Goal: Task Accomplishment & Management: Manage account settings

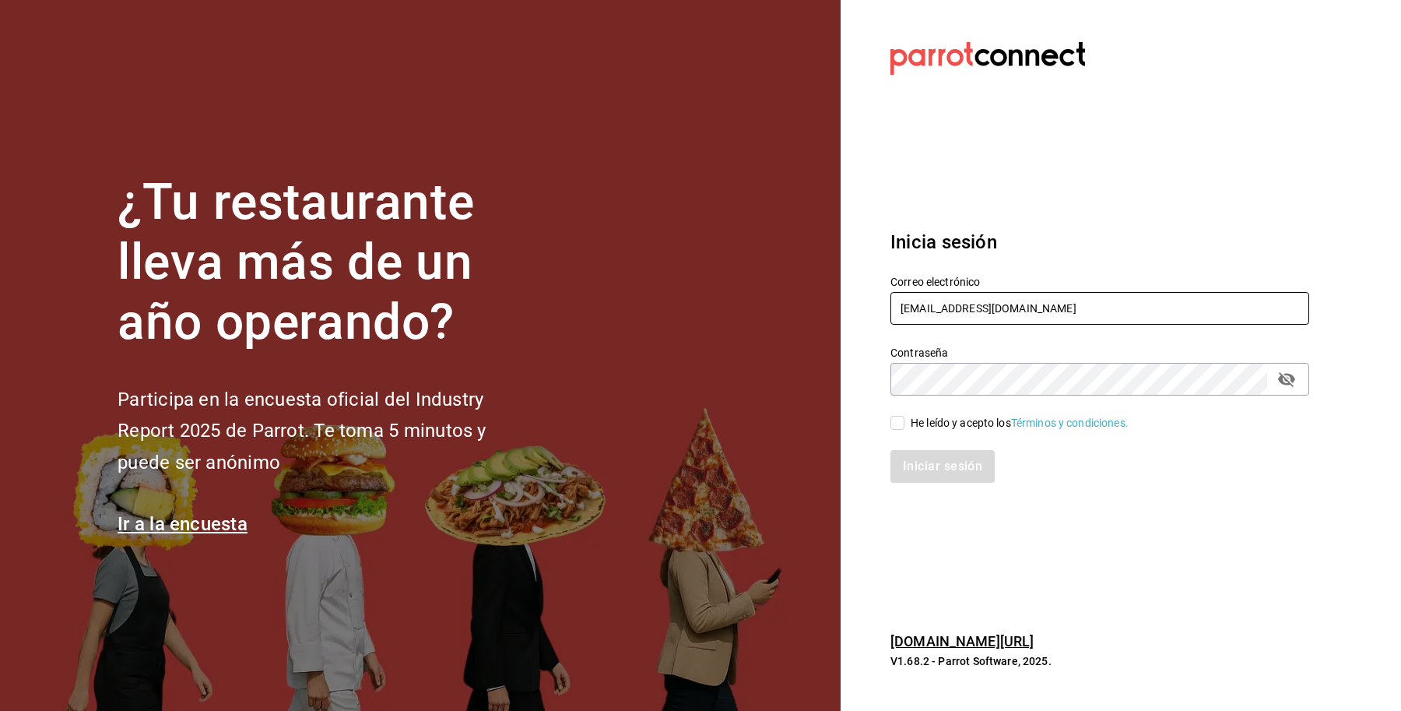
drag, startPoint x: 1063, startPoint y: 313, endPoint x: 751, endPoint y: 304, distance: 312.3
click at [751, 304] on div "¿Tu restaurante lleva más de un año operando? Participa en la encuesta oficial …" at bounding box center [700, 355] width 1401 height 711
paste input "bernies@tamaulipas"
type input "[EMAIL_ADDRESS][DOMAIN_NAME]"
click at [895, 423] on input "He leído y acepto los Términos y condiciones." at bounding box center [898, 423] width 14 height 14
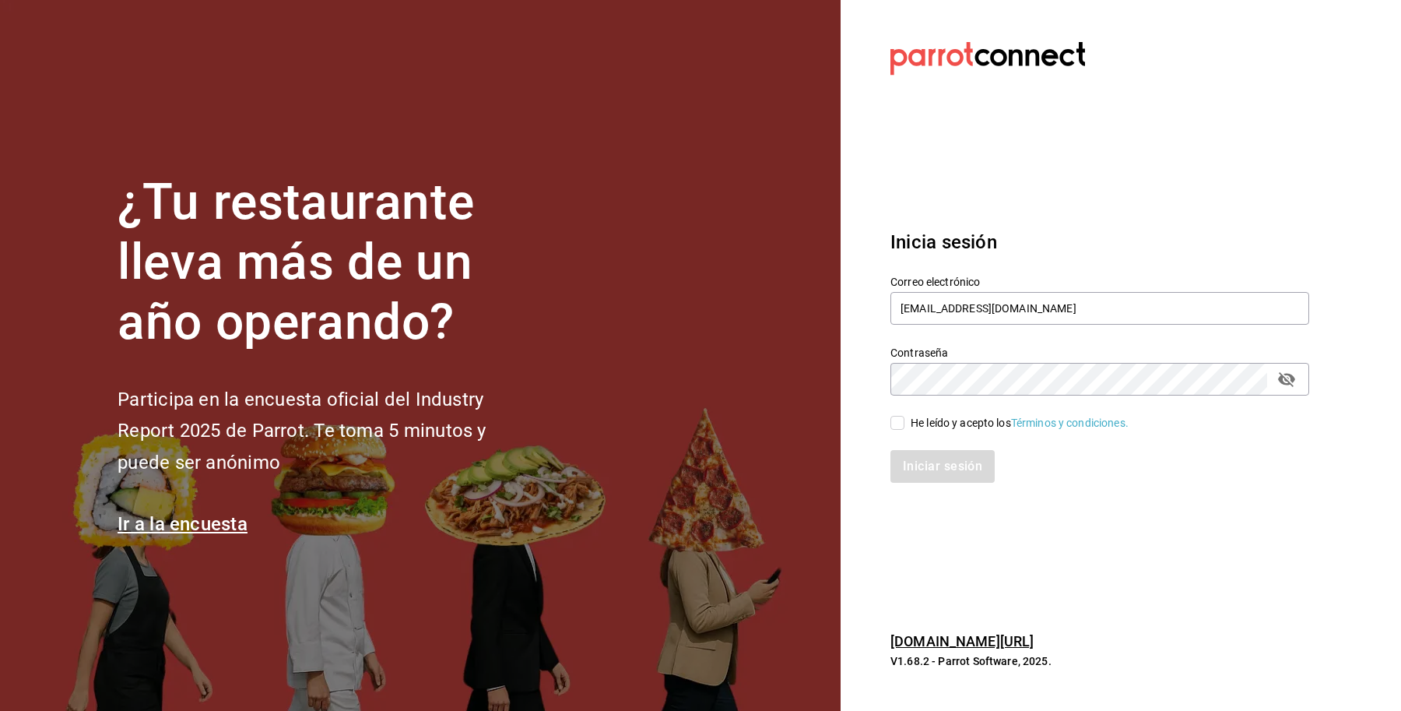
checkbox input "true"
click at [919, 466] on button "Iniciar sesión" at bounding box center [944, 466] width 106 height 33
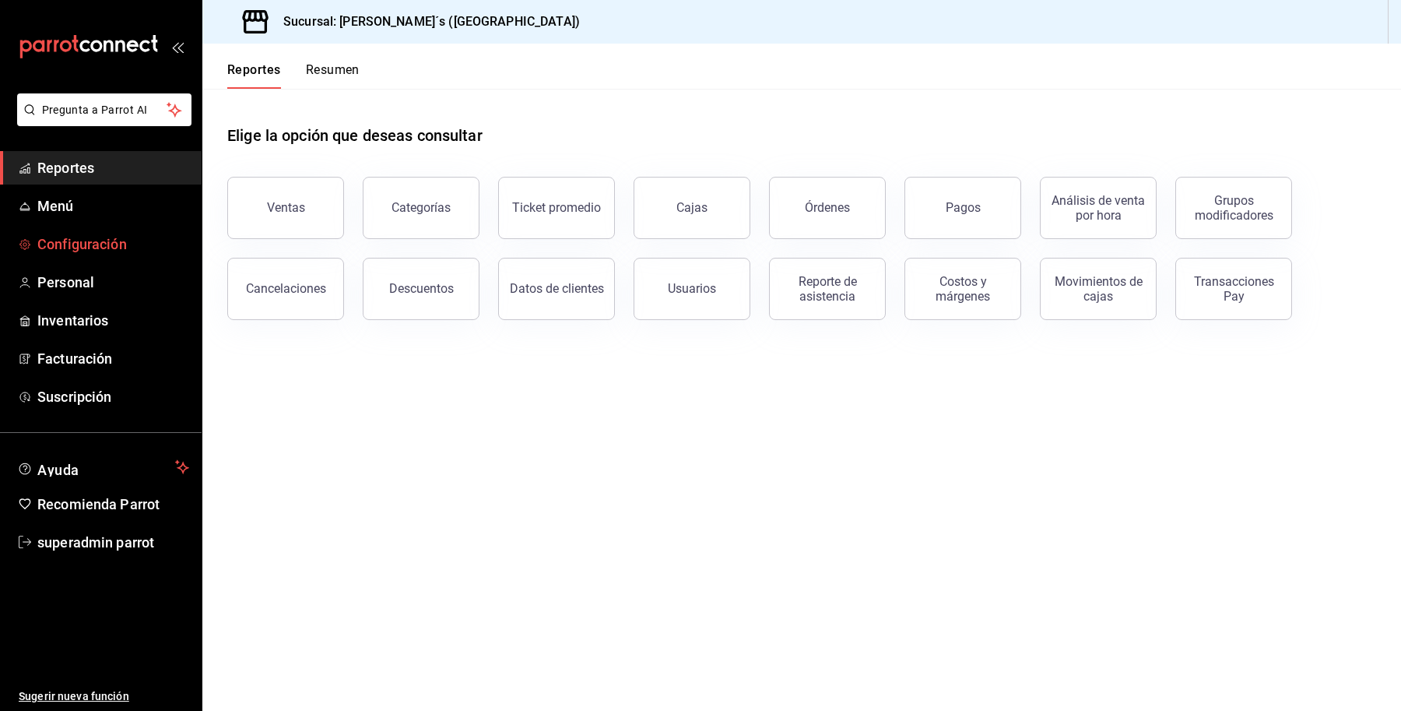
click at [103, 230] on link "Configuración" at bounding box center [101, 243] width 202 height 33
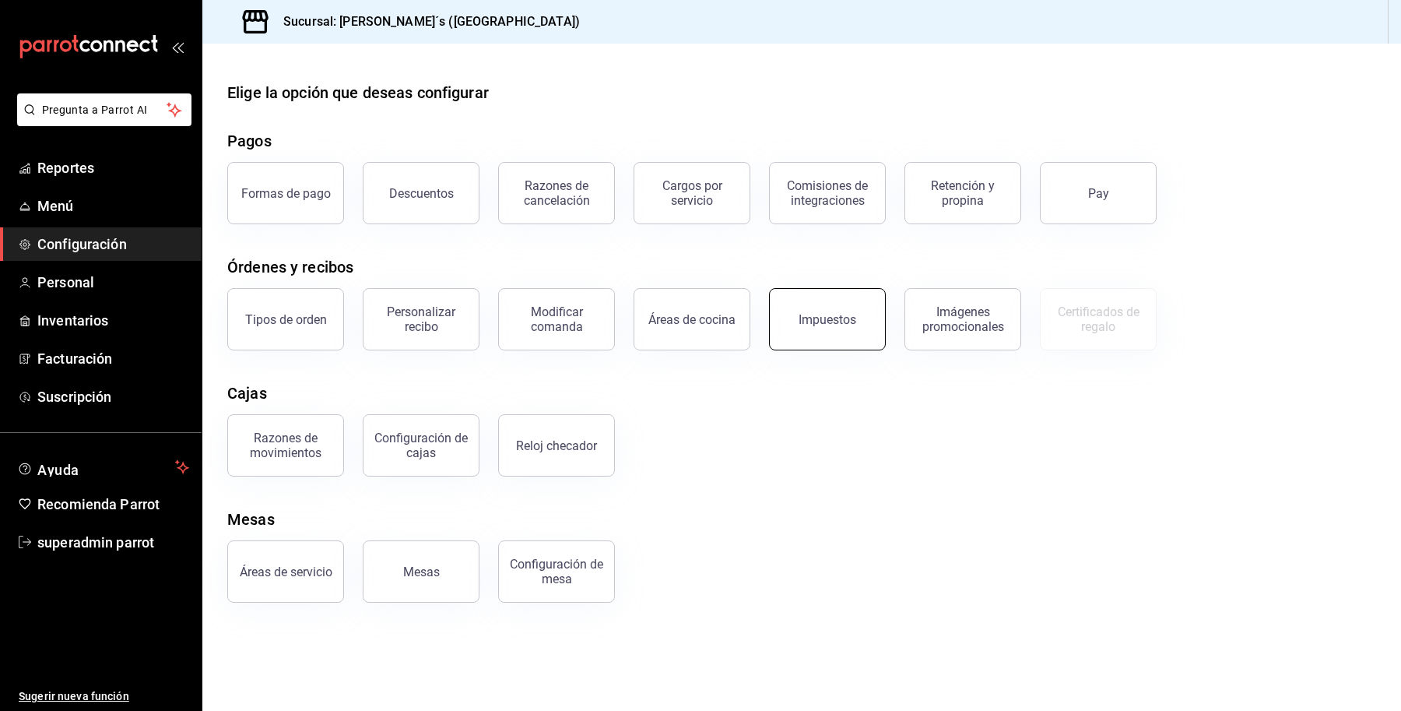
click at [835, 308] on button "Impuestos" at bounding box center [827, 319] width 117 height 62
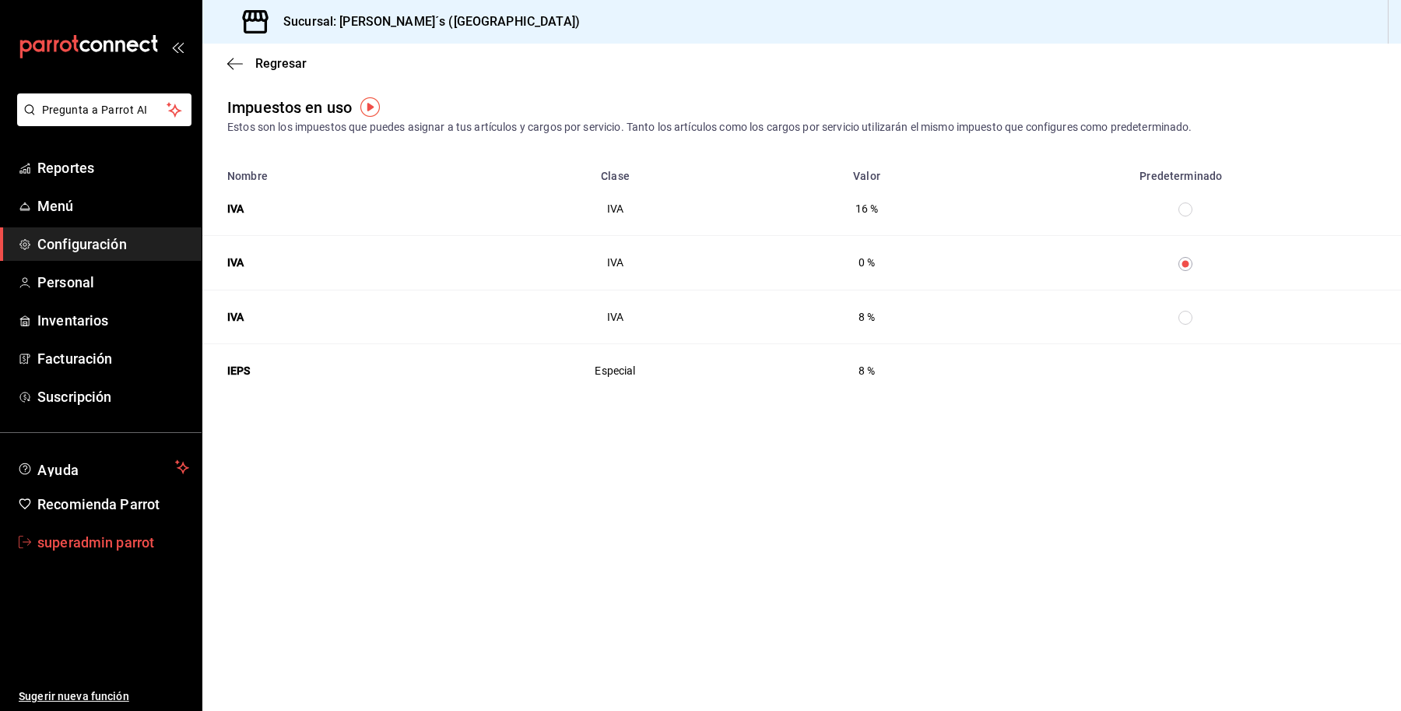
click at [129, 535] on span "superadmin parrot" at bounding box center [113, 542] width 152 height 21
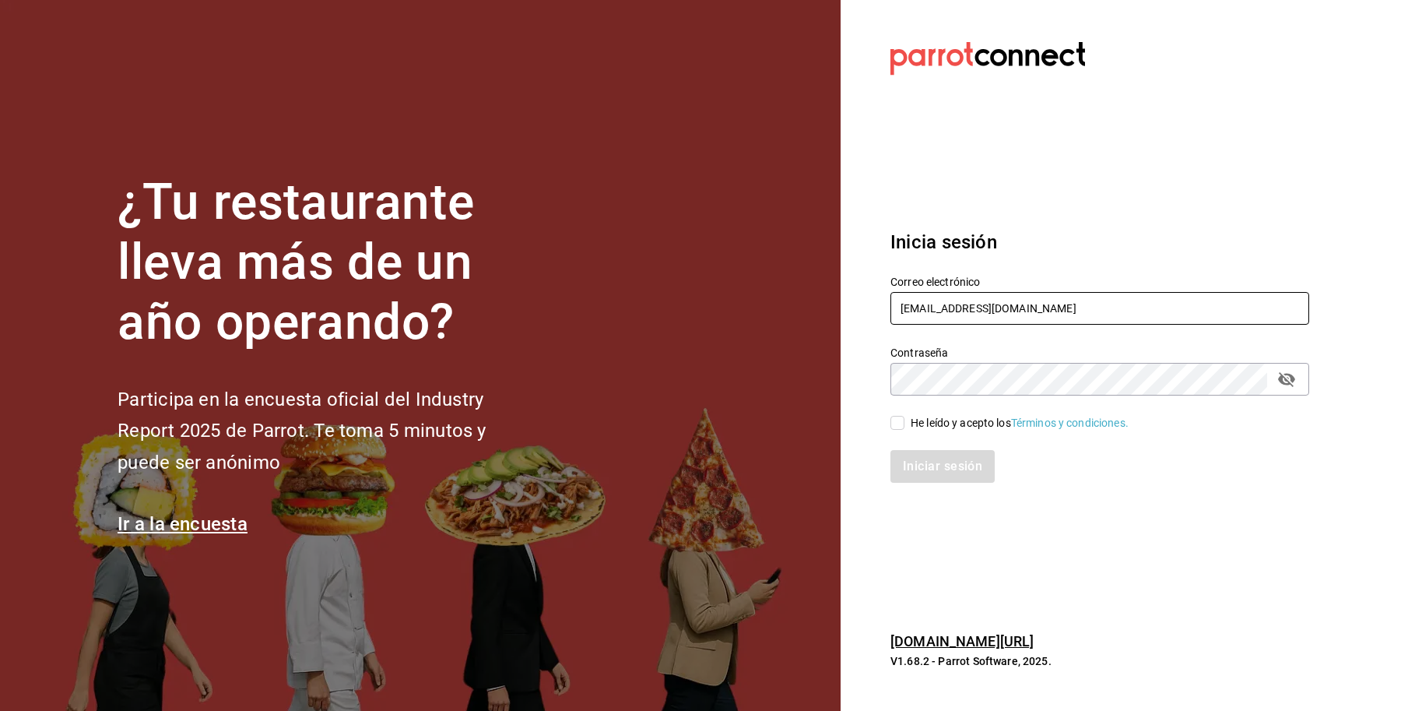
drag, startPoint x: 1045, startPoint y: 312, endPoint x: 799, endPoint y: 340, distance: 247.6
click at [799, 340] on div "¿Tu restaurante lleva más de un año operando? Participa en la encuesta oficial …" at bounding box center [700, 355] width 1401 height 711
paste input "ocade@sierra"
type input "[EMAIL_ADDRESS][DOMAIN_NAME]"
drag, startPoint x: 975, startPoint y: 426, endPoint x: 915, endPoint y: 466, distance: 71.9
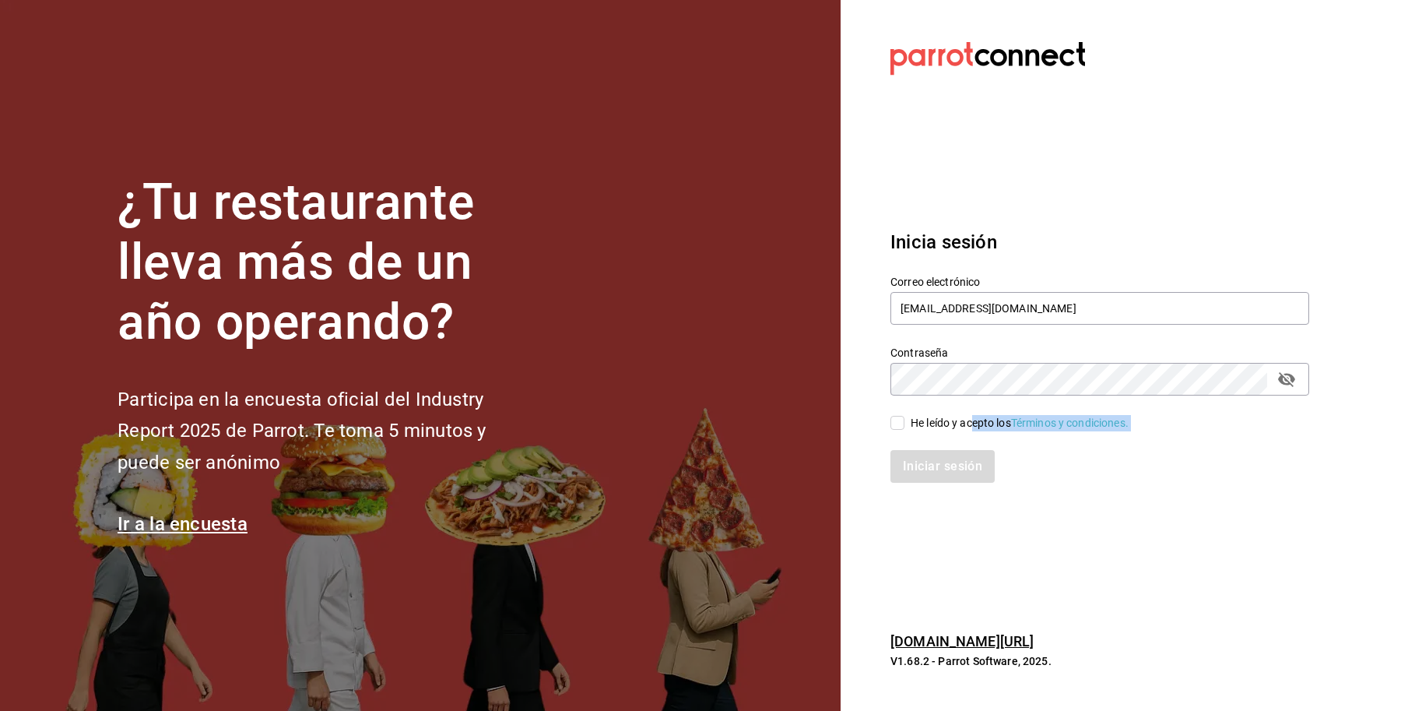
click at [915, 466] on div "Correo electrónico [EMAIL_ADDRESS][DOMAIN_NAME] Contraseña Contraseña He leído …" at bounding box center [1090, 369] width 437 height 227
click at [900, 423] on input "He leído y acepto los Términos y condiciones." at bounding box center [898, 423] width 14 height 14
checkbox input "true"
click at [919, 462] on button "Iniciar sesión" at bounding box center [944, 466] width 106 height 33
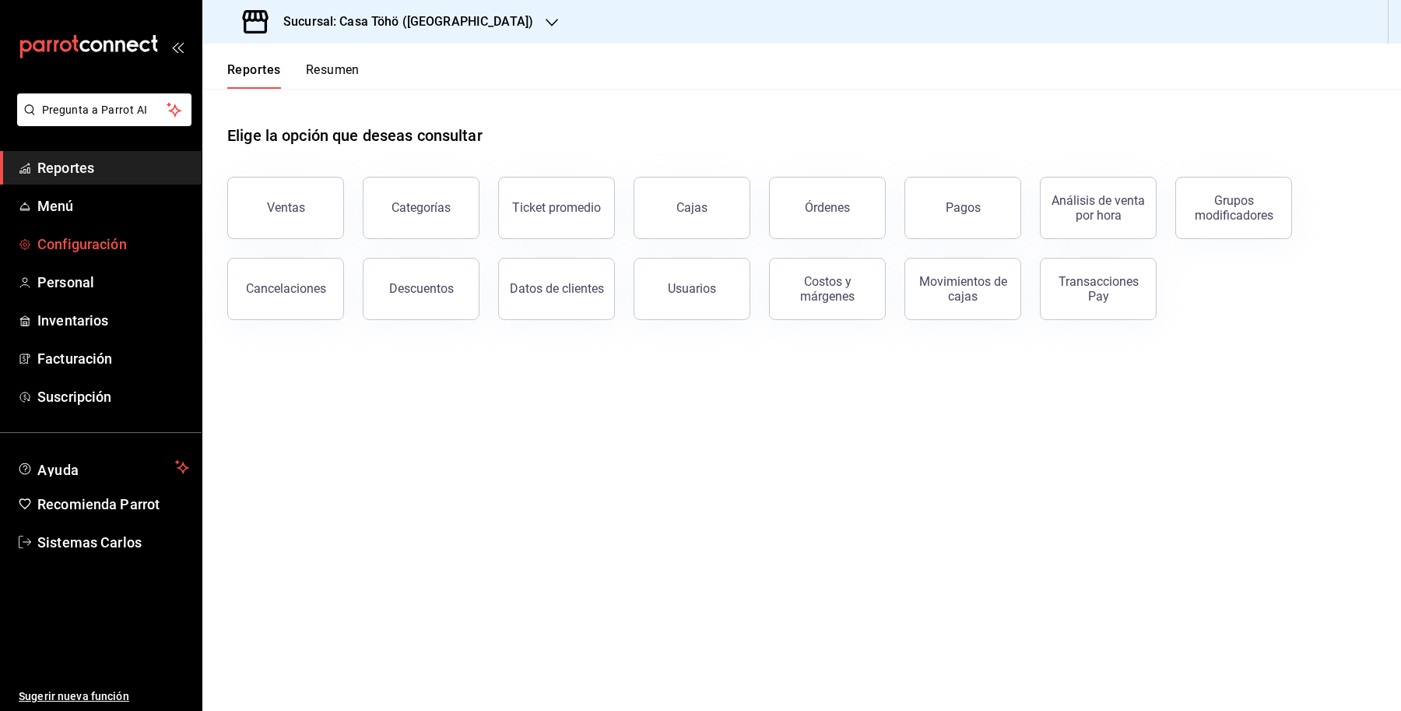
click at [69, 237] on span "Configuración" at bounding box center [113, 244] width 152 height 21
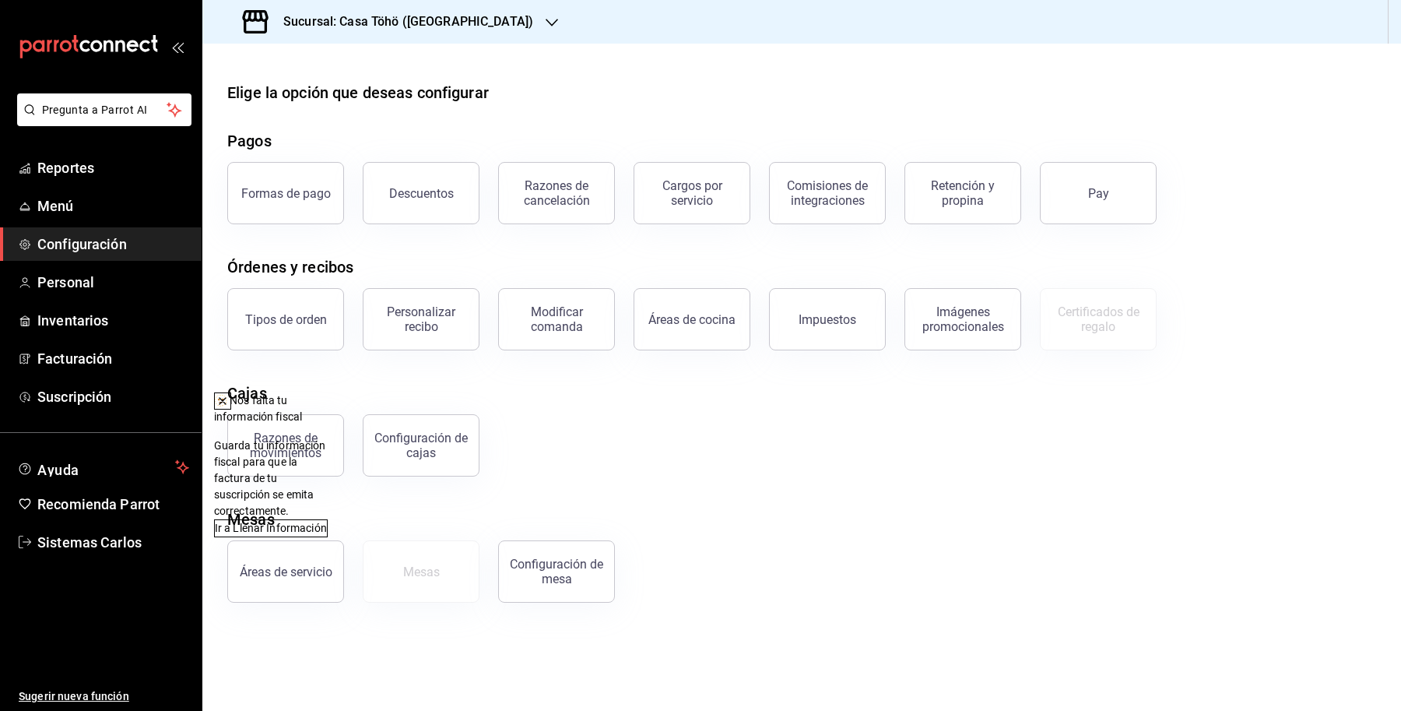
click at [229, 406] on icon at bounding box center [222, 401] width 12 height 12
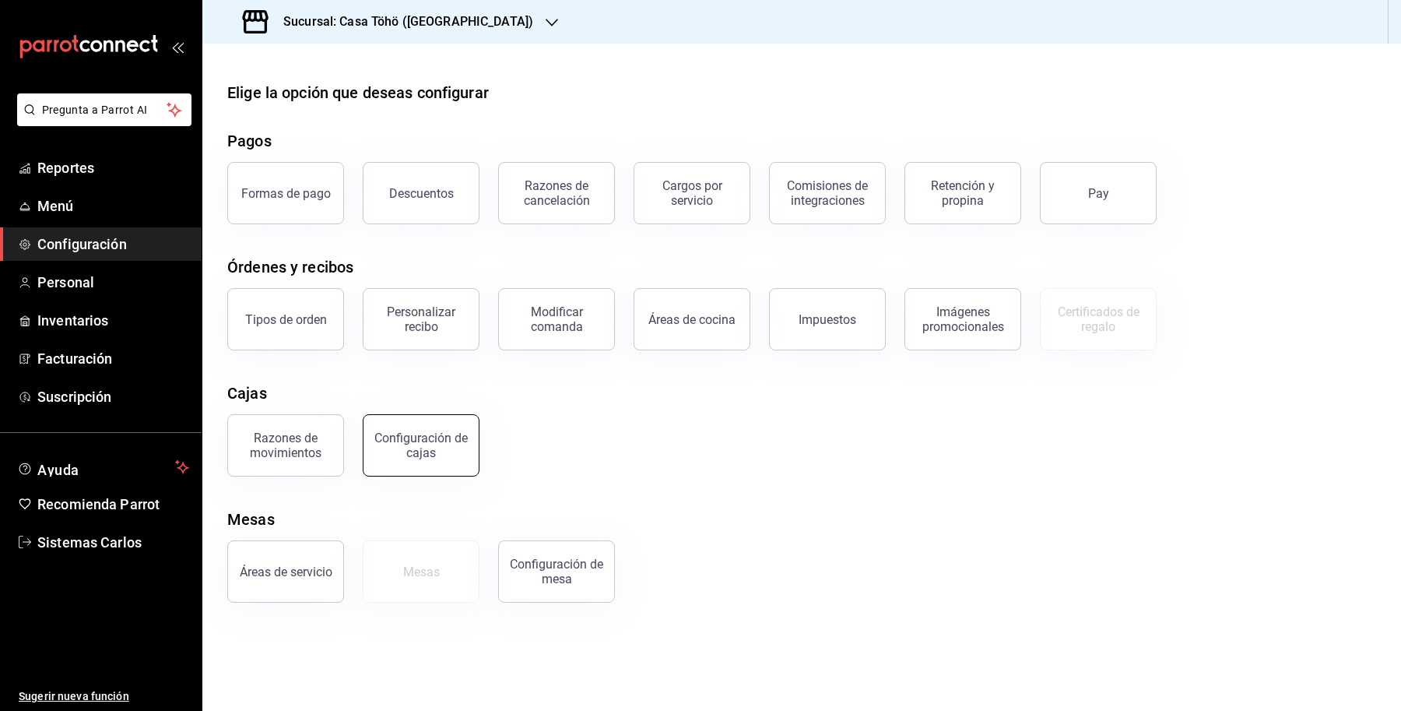
click at [428, 456] on div "Configuración de cajas" at bounding box center [421, 445] width 97 height 30
